Goal: Task Accomplishment & Management: Use online tool/utility

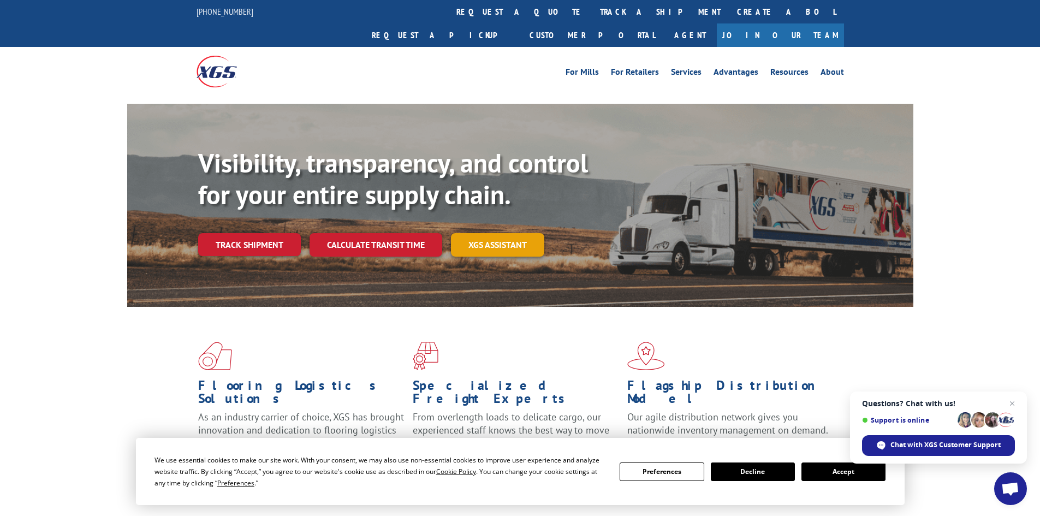
click at [500, 233] on link "XGS ASSISTANT" at bounding box center [497, 244] width 93 height 23
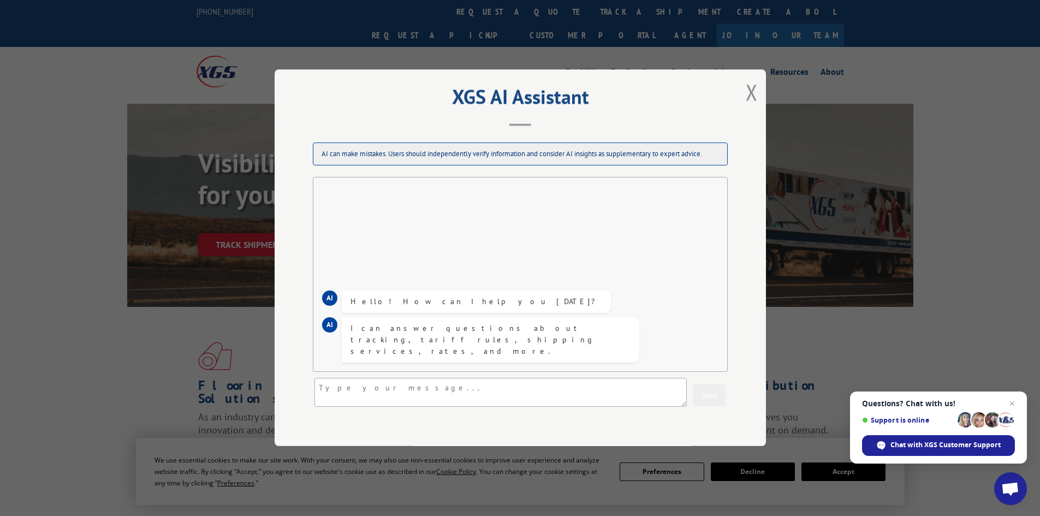
click at [740, 96] on div "XGS AI Assistant AI can make mistakes. Users should independently verify inform…" at bounding box center [520, 257] width 491 height 377
click at [748, 90] on button "Close modal" at bounding box center [752, 92] width 12 height 29
